Goal: Transaction & Acquisition: Purchase product/service

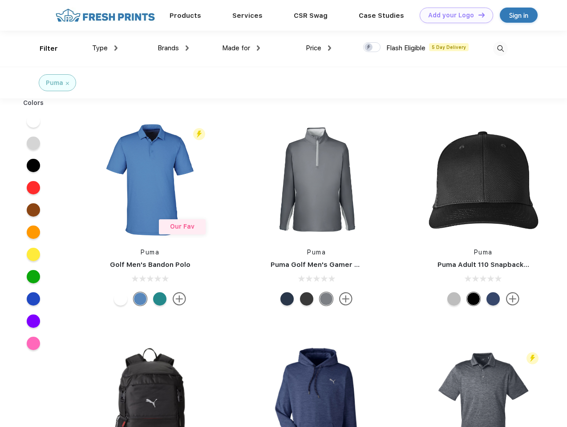
click at [453, 15] on link "Add your Logo Design Tool" at bounding box center [455, 16] width 73 height 16
click at [0, 0] on div "Design Tool" at bounding box center [0, 0] width 0 height 0
click at [477, 15] on link "Add your Logo Design Tool" at bounding box center [455, 16] width 73 height 16
click at [43, 48] on div "Filter" at bounding box center [49, 49] width 18 height 10
click at [105, 48] on span "Type" at bounding box center [100, 48] width 16 height 8
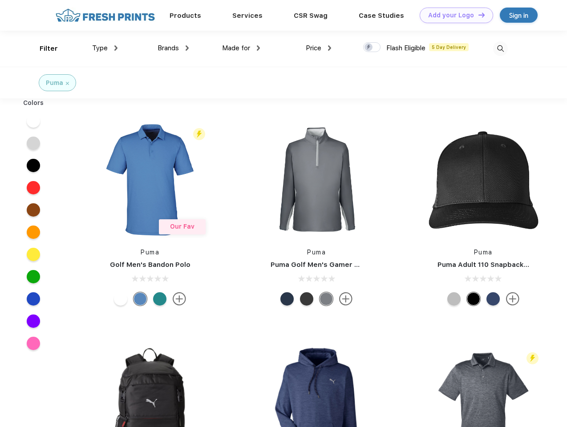
click at [173, 48] on span "Brands" at bounding box center [167, 48] width 21 height 8
click at [241, 48] on span "Made for" at bounding box center [236, 48] width 28 height 8
click at [318, 48] on span "Price" at bounding box center [314, 48] width 16 height 8
click at [372, 48] on div at bounding box center [371, 47] width 17 height 10
click at [369, 48] on input "checkbox" at bounding box center [366, 45] width 6 height 6
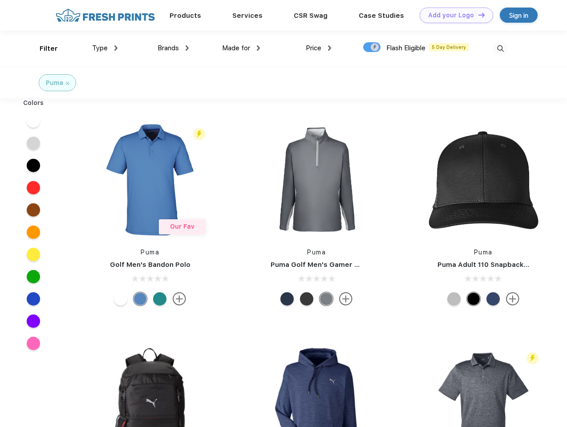
click at [500, 48] on img at bounding box center [500, 48] width 15 height 15
